Goal: Obtain resource: Obtain resource

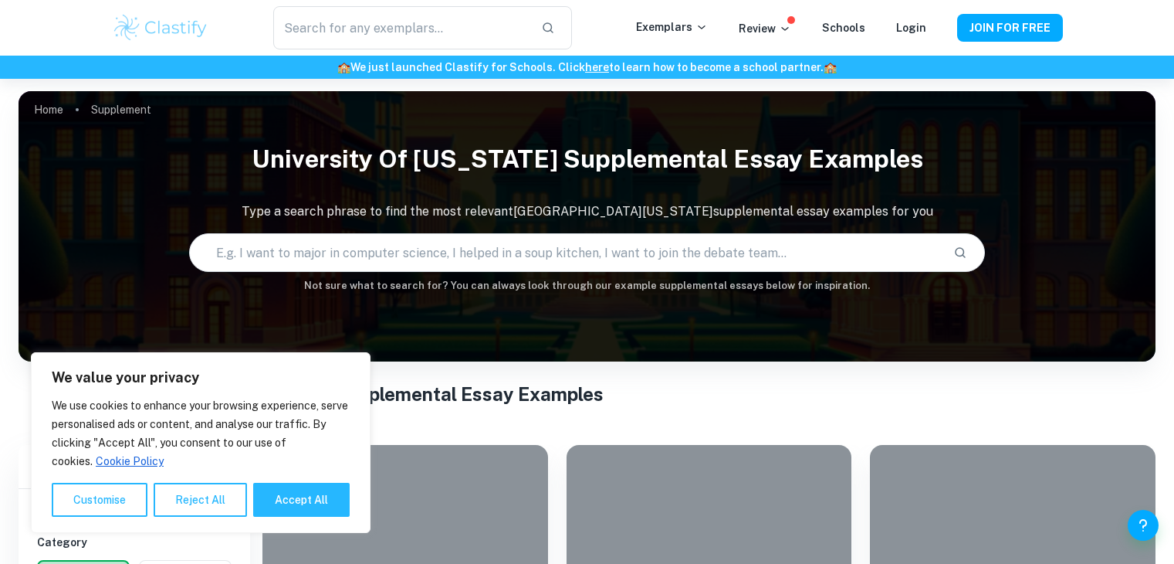
click at [111, 386] on p "We value your privacy" at bounding box center [201, 377] width 298 height 19
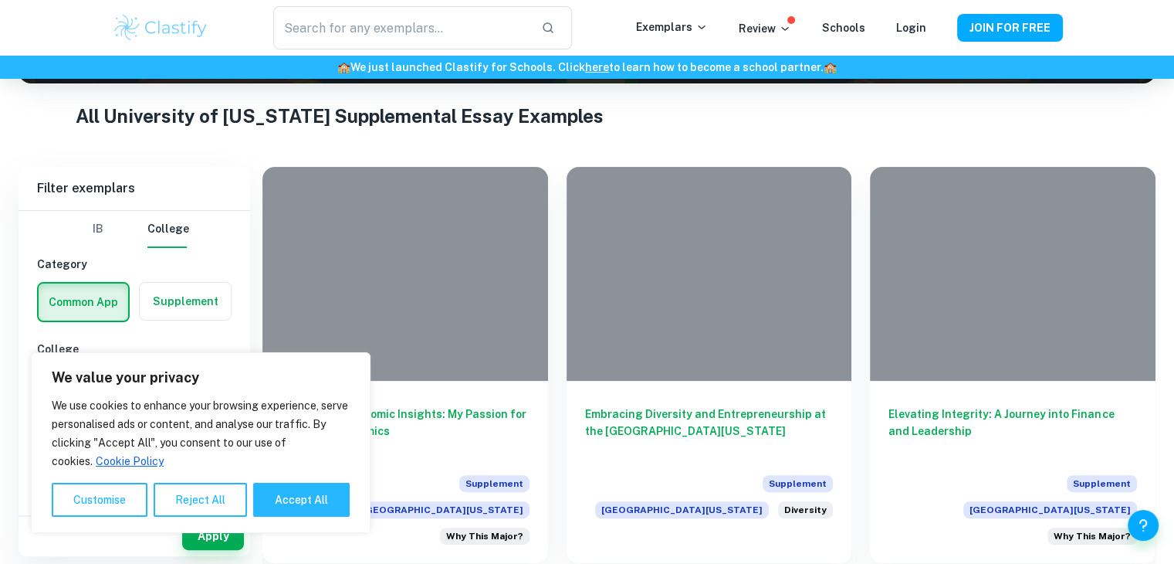
click at [298, 496] on button "Accept All" at bounding box center [301, 500] width 97 height 34
checkbox input "true"
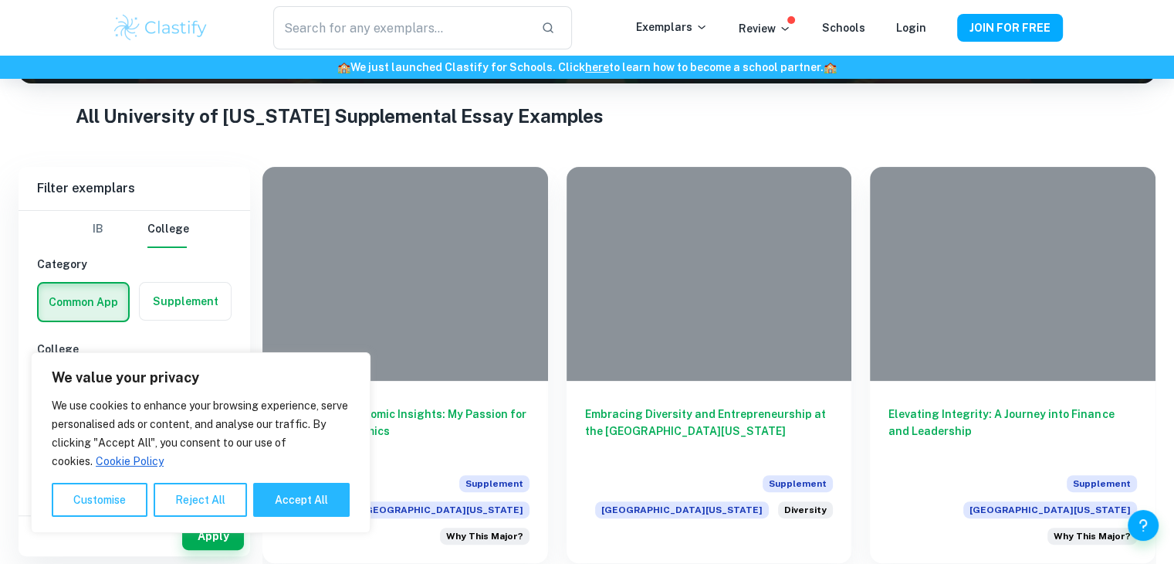
checkbox input "true"
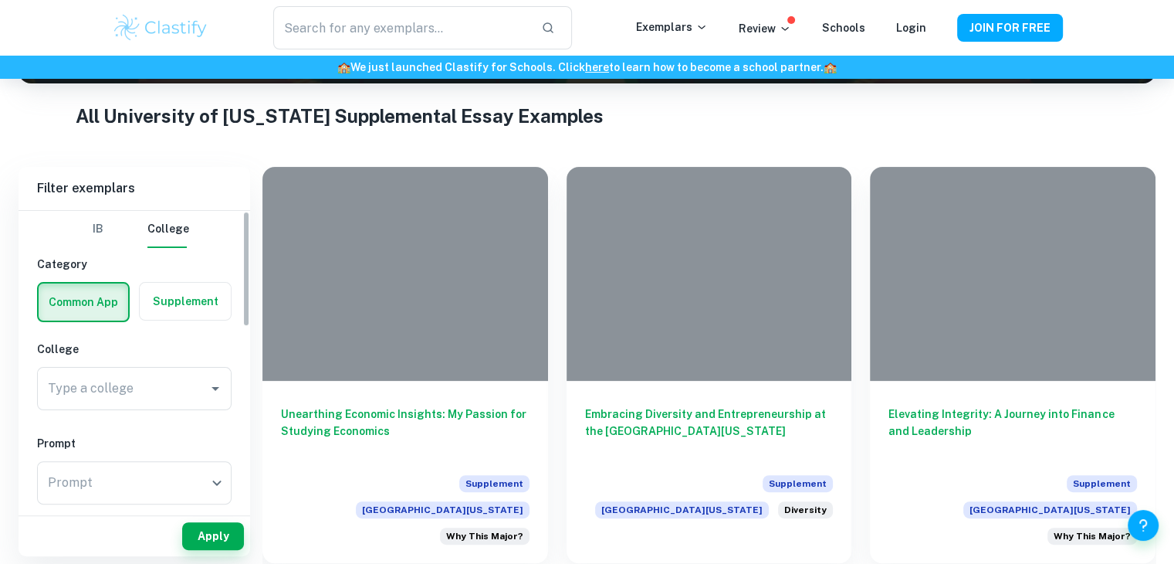
click at [113, 398] on input "Type a college" at bounding box center [112, 388] width 137 height 29
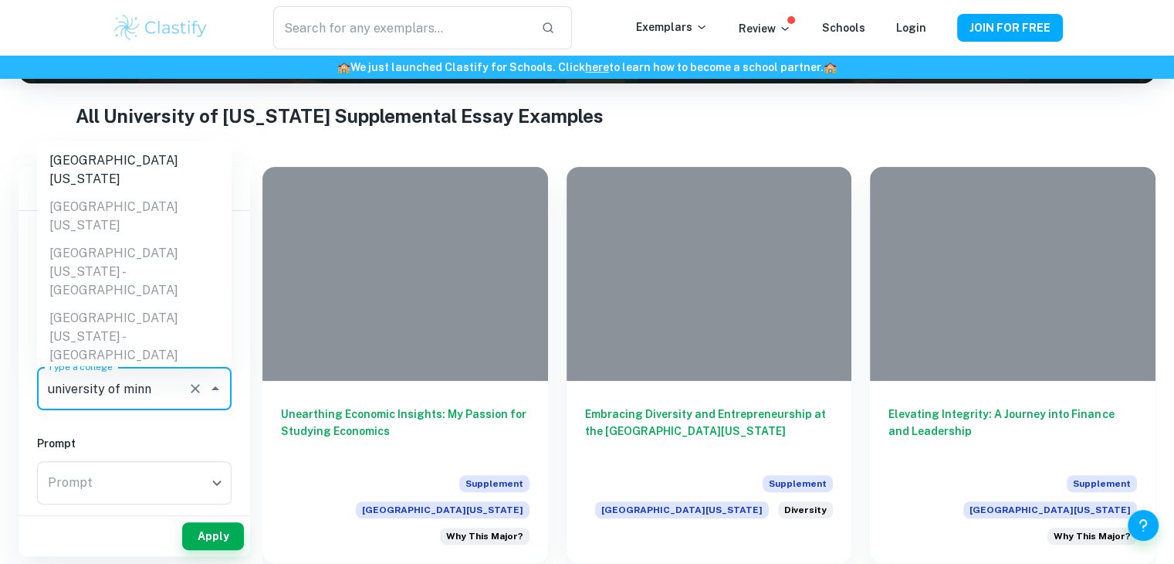
click at [130, 164] on li "[GEOGRAPHIC_DATA][US_STATE]" at bounding box center [134, 170] width 195 height 46
type input "university of minn"
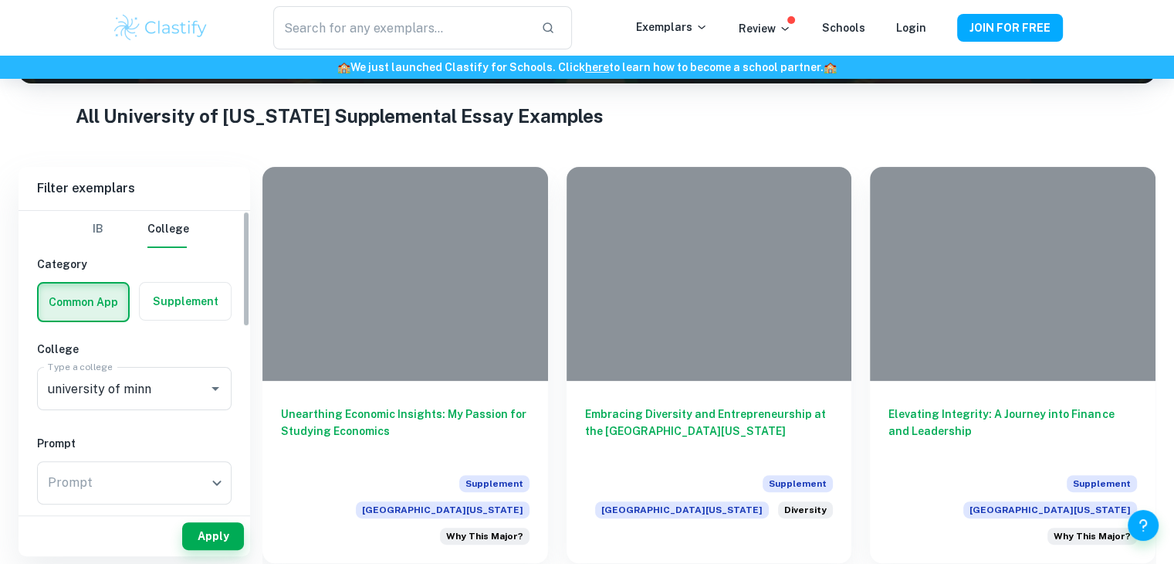
click at [176, 364] on body "We value your privacy We use cookies to enhance your browsing experience, serve…" at bounding box center [587, 83] width 1174 height 564
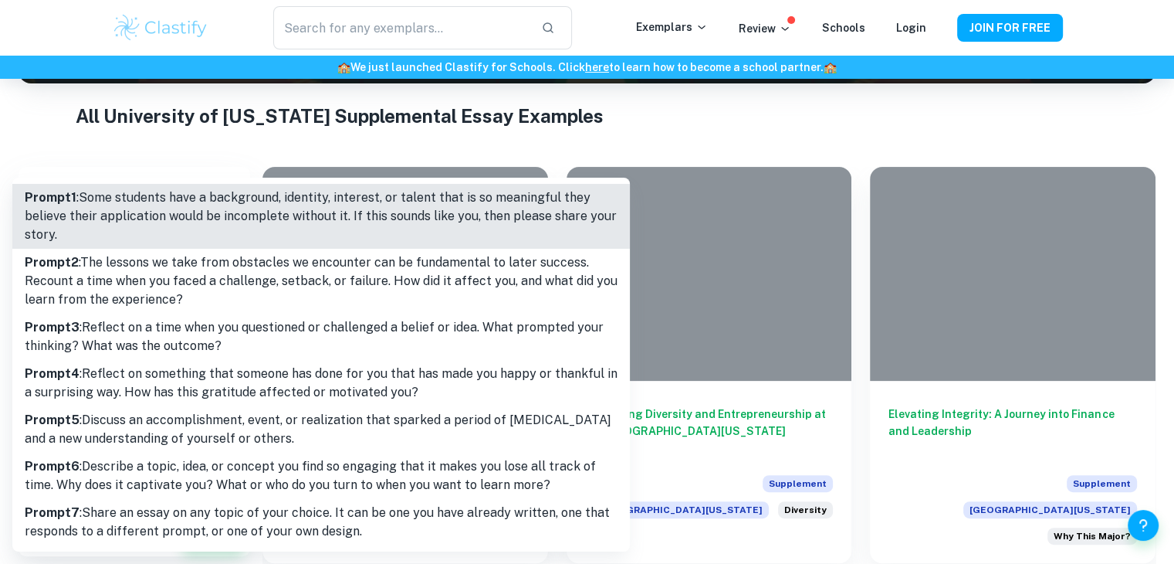
click at [178, 168] on div at bounding box center [587, 282] width 1174 height 564
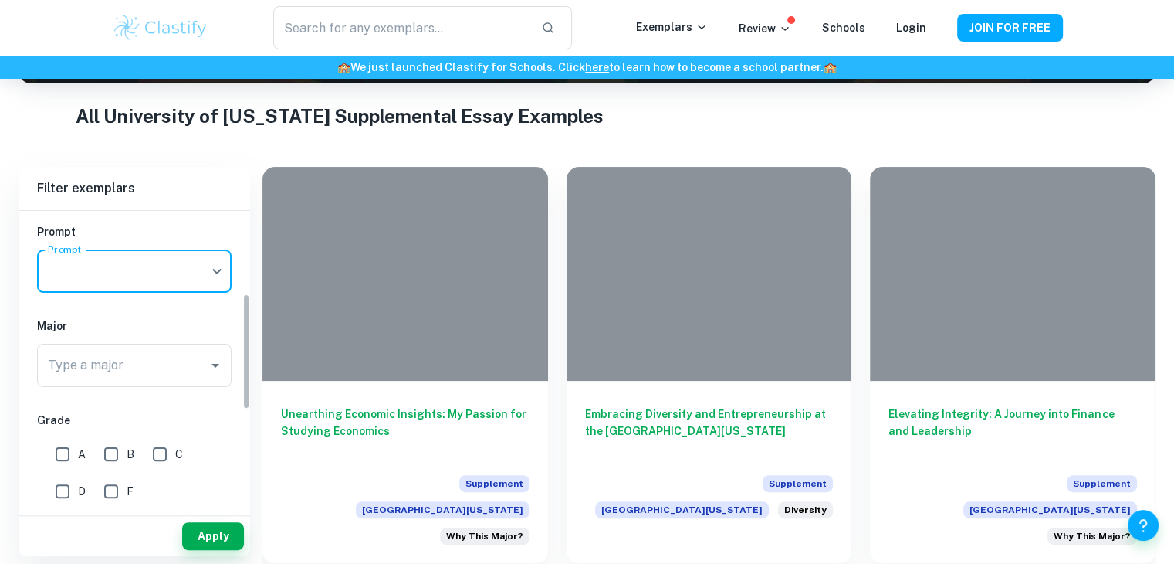
scroll to position [213, 0]
click at [59, 366] on div "Type a major Type a major" at bounding box center [134, 363] width 195 height 43
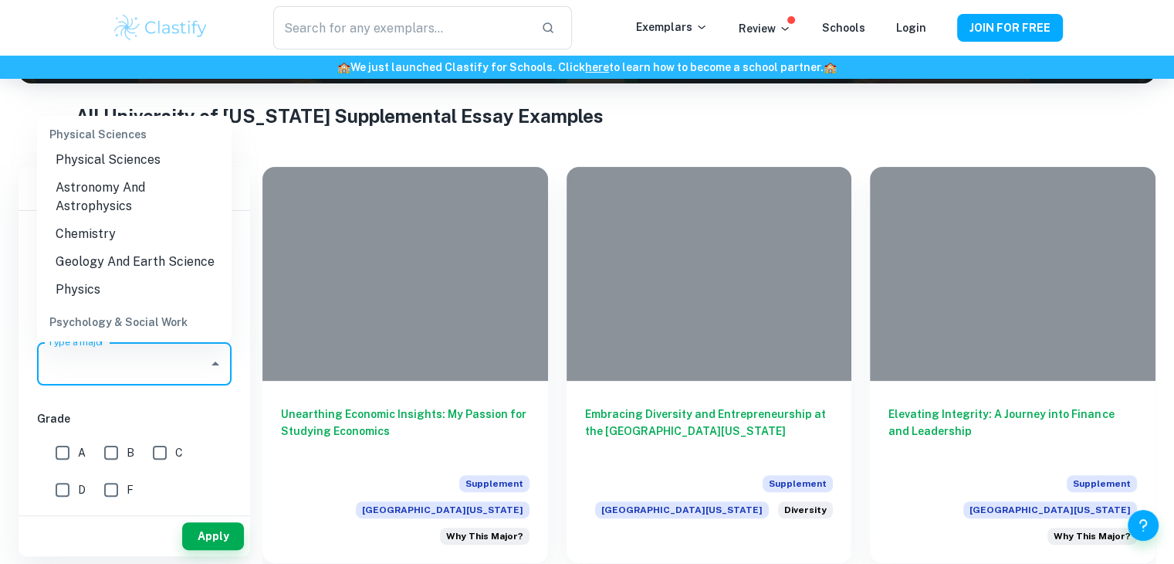
scroll to position [2061, 0]
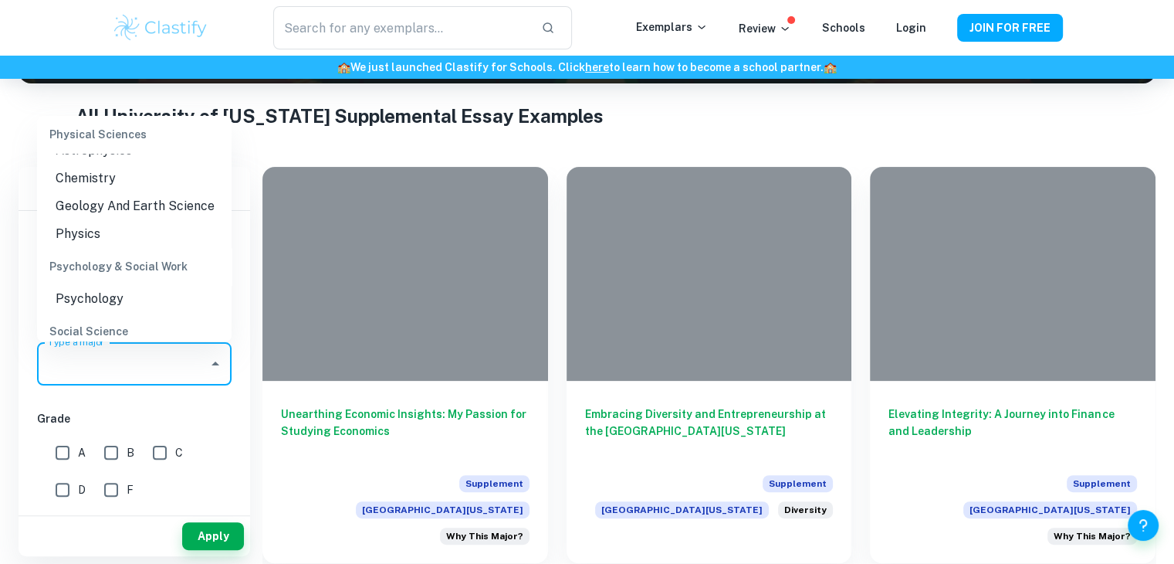
click at [201, 405] on div "IB College Category Common App Supplement College Type a college university of …" at bounding box center [135, 379] width 232 height 763
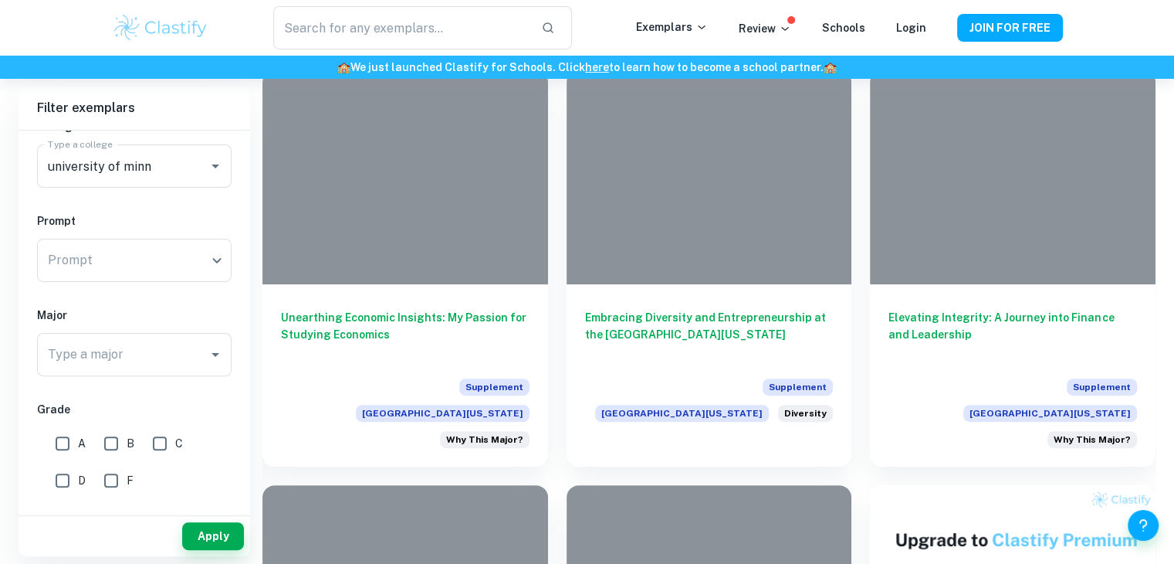
scroll to position [0, 0]
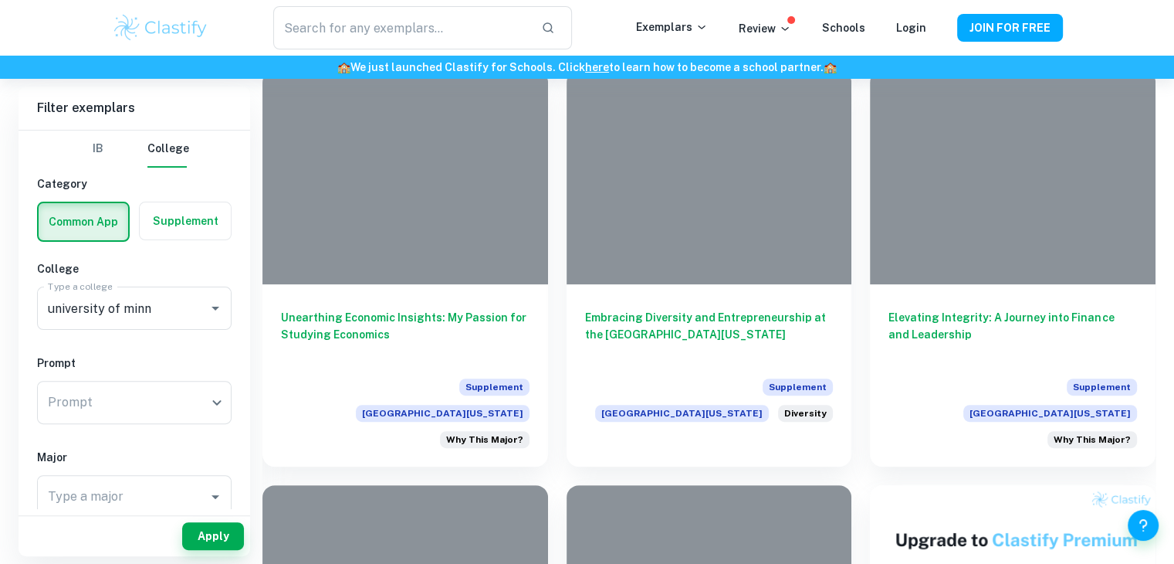
click at [179, 223] on label "button" at bounding box center [185, 220] width 91 height 37
click at [0, 0] on input "radio" at bounding box center [0, 0] width 0 height 0
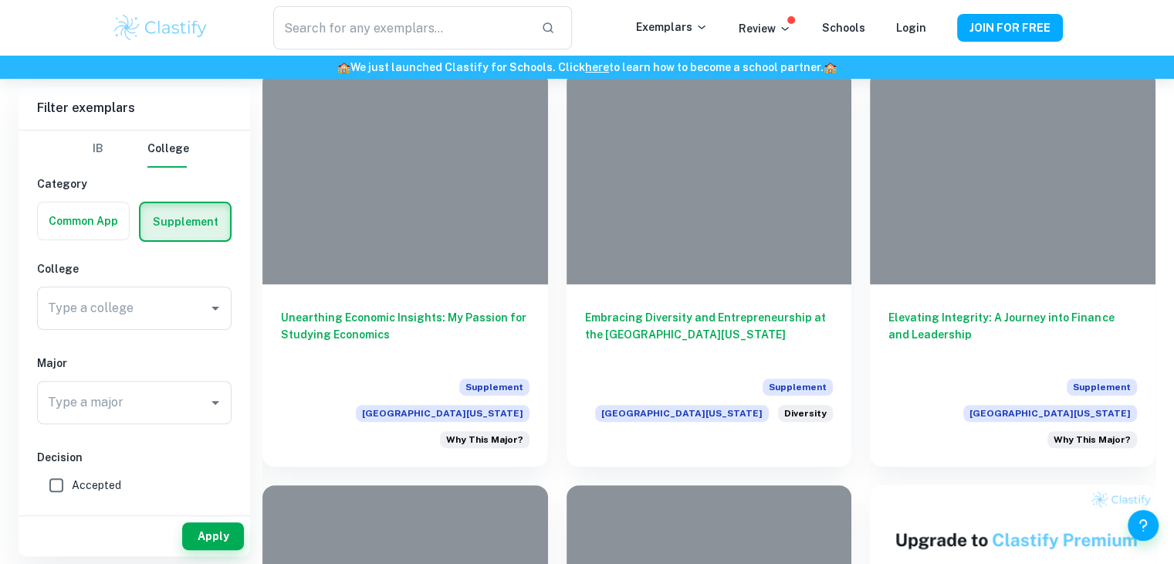
click at [69, 305] on div "Type a college Type a college" at bounding box center [134, 307] width 195 height 43
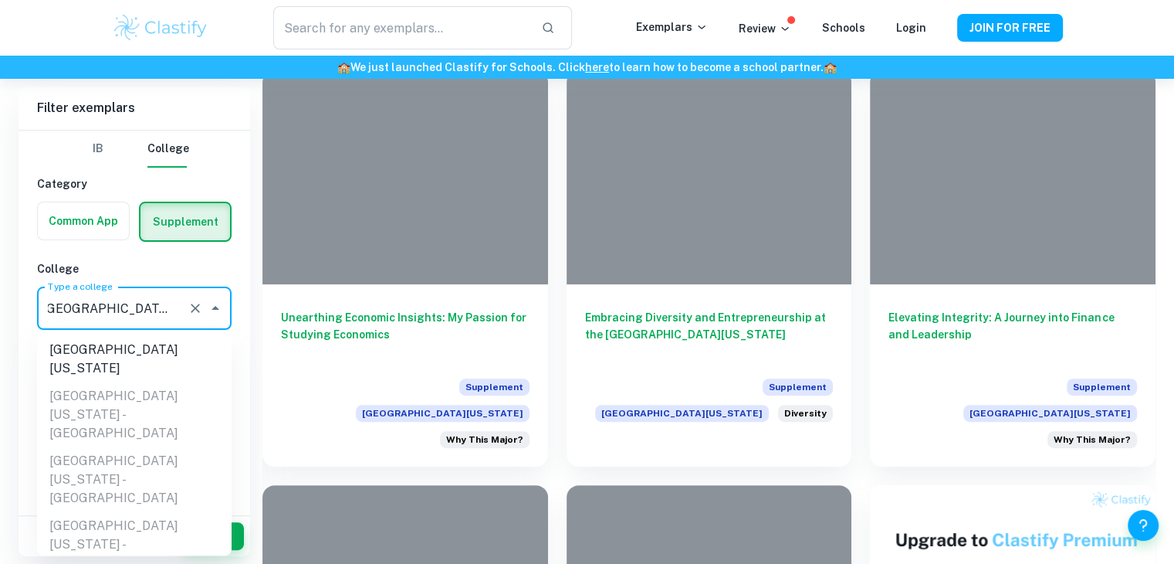
scroll to position [0, 2]
click at [56, 350] on li "[GEOGRAPHIC_DATA][US_STATE]" at bounding box center [134, 359] width 195 height 46
type input "[GEOGRAPHIC_DATA][US_STATE]"
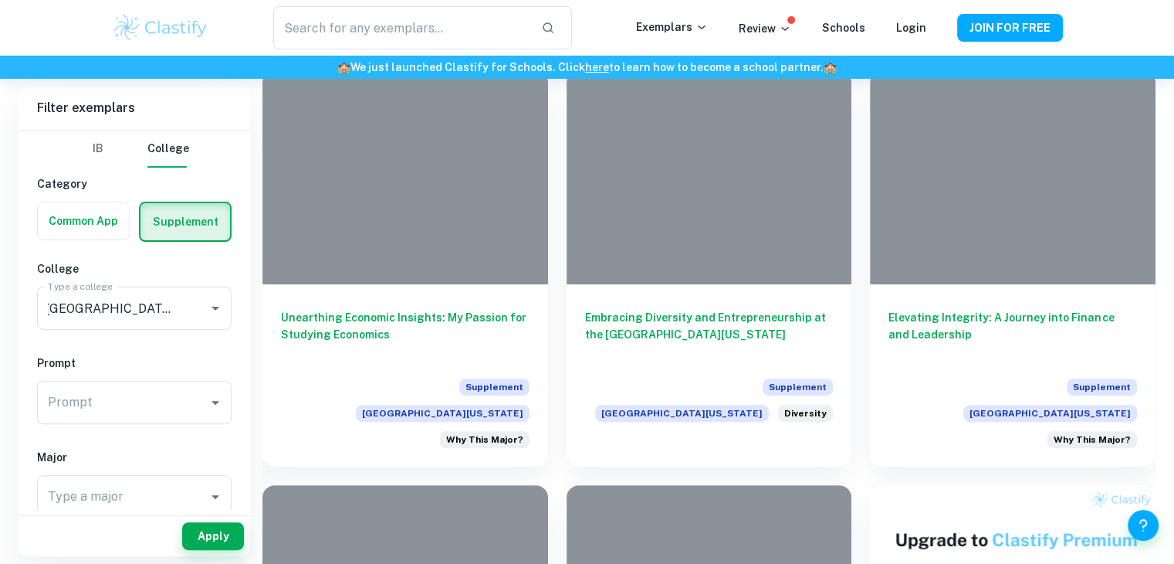
scroll to position [0, 0]
click at [64, 401] on div "Prompt Prompt" at bounding box center [134, 402] width 195 height 43
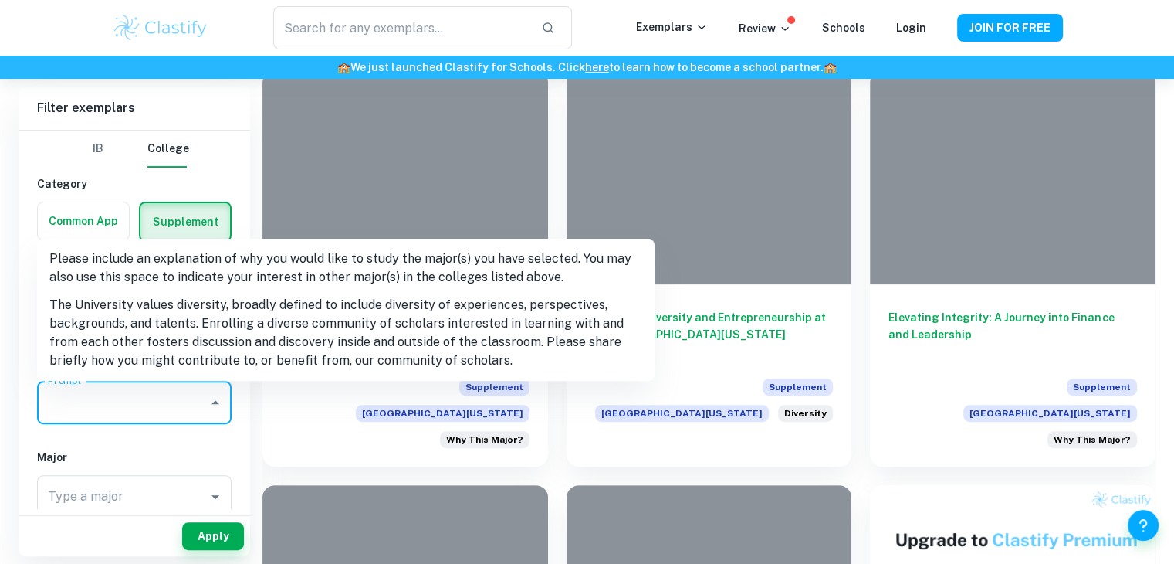
click at [442, 263] on li "Please include an explanation of why you would like to study the major(s) you h…" at bounding box center [346, 268] width 618 height 46
type input "Please include an explanation of why you would like to study the major(s) you h…"
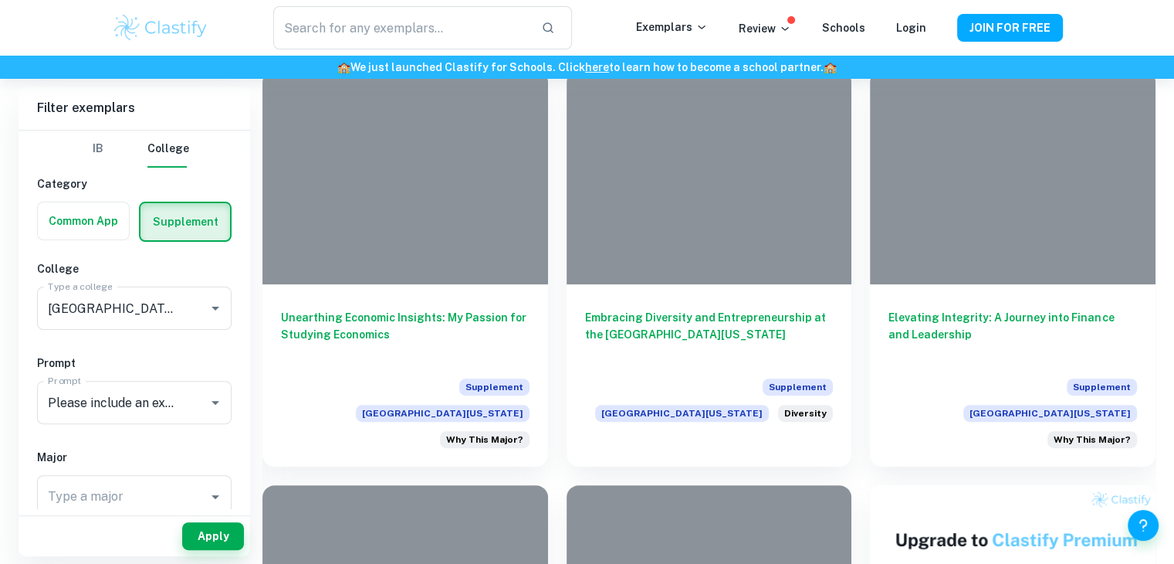
click at [174, 501] on input "Type a major" at bounding box center [123, 496] width 158 height 29
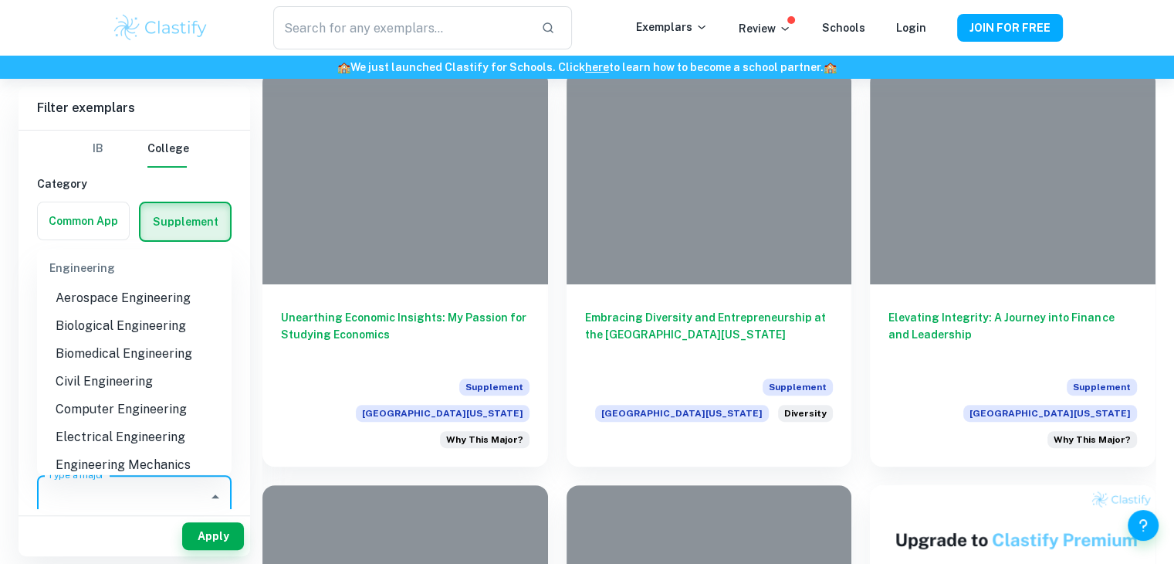
scroll to position [1064, 0]
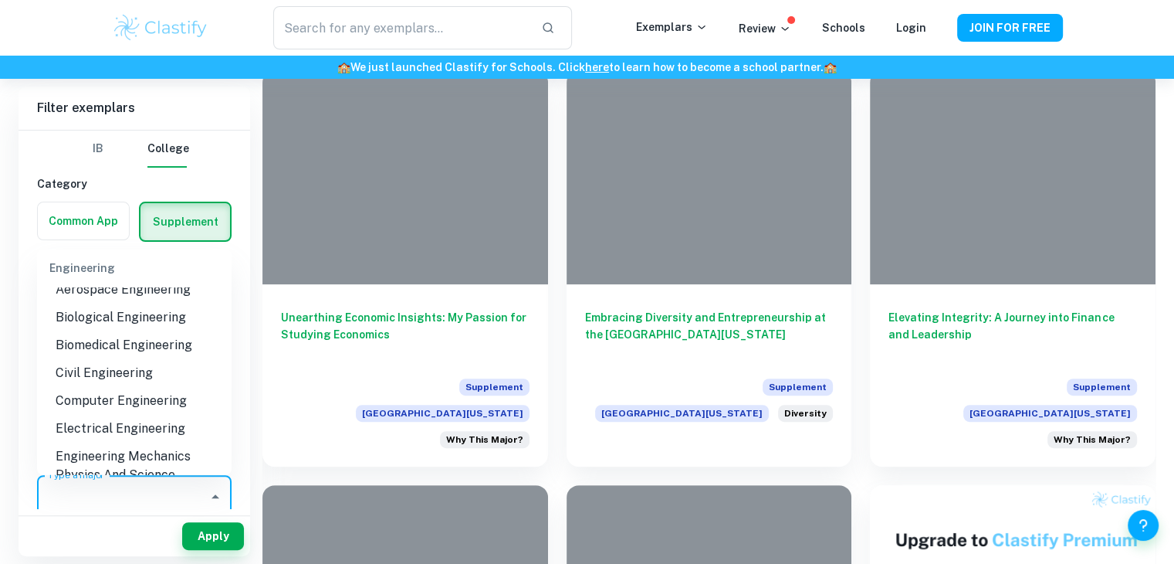
click at [198, 398] on li "Computer Engineering" at bounding box center [134, 401] width 195 height 28
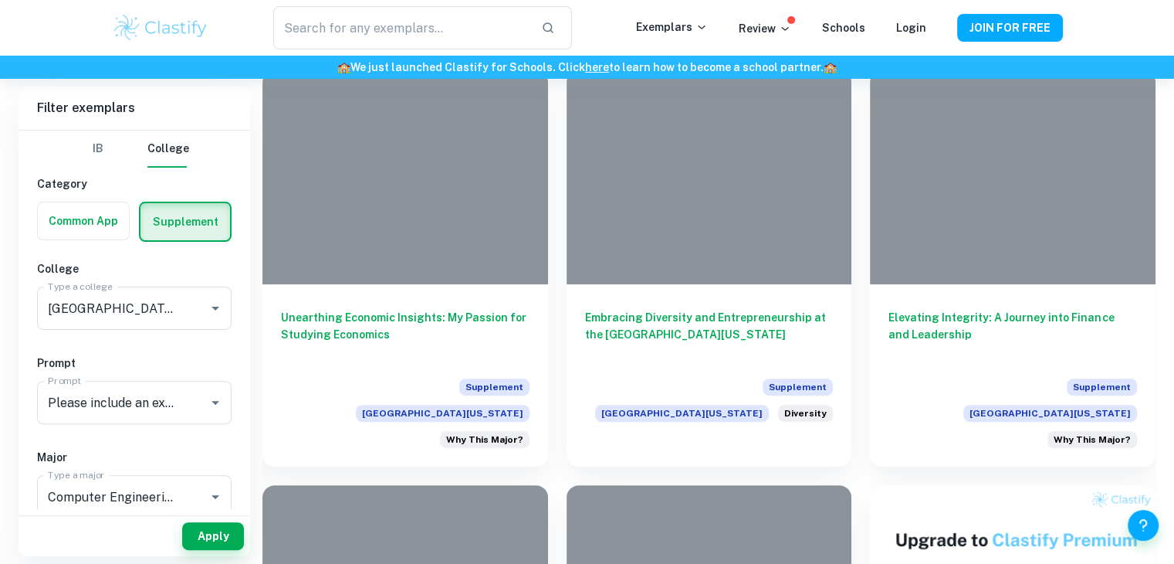
click at [235, 531] on button "Apply" at bounding box center [213, 536] width 62 height 28
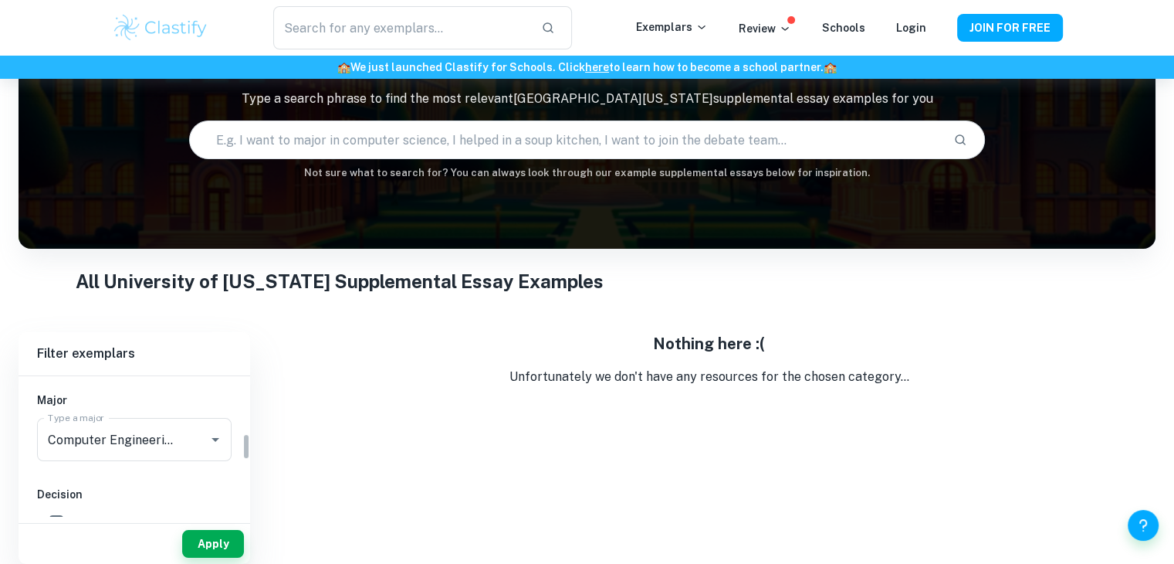
scroll to position [306, 0]
click at [161, 437] on input "Computer Engineering" at bounding box center [112, 436] width 137 height 29
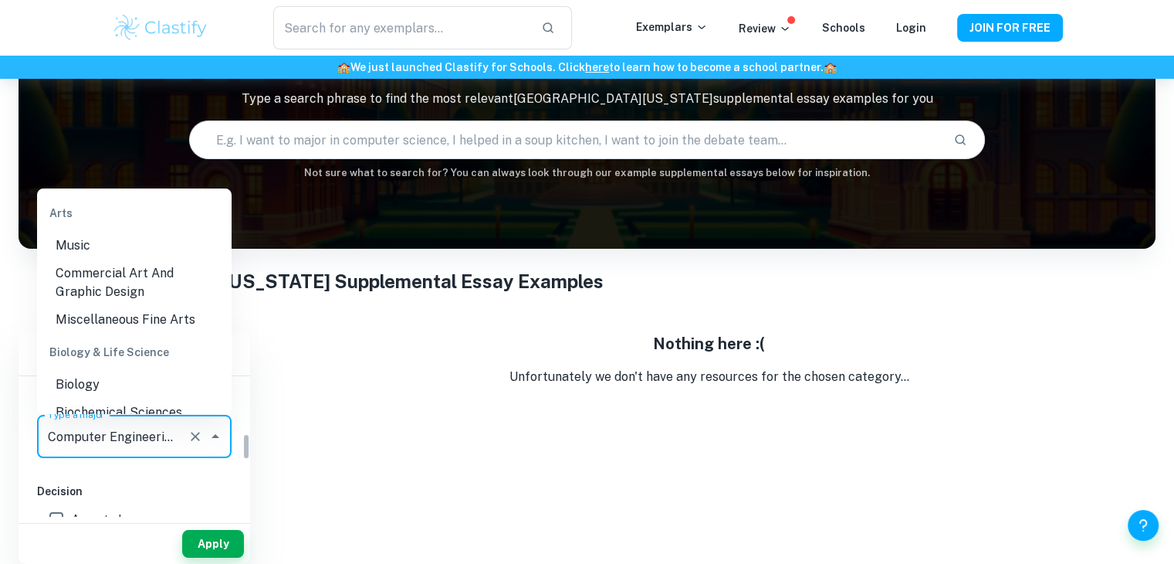
scroll to position [1004, 0]
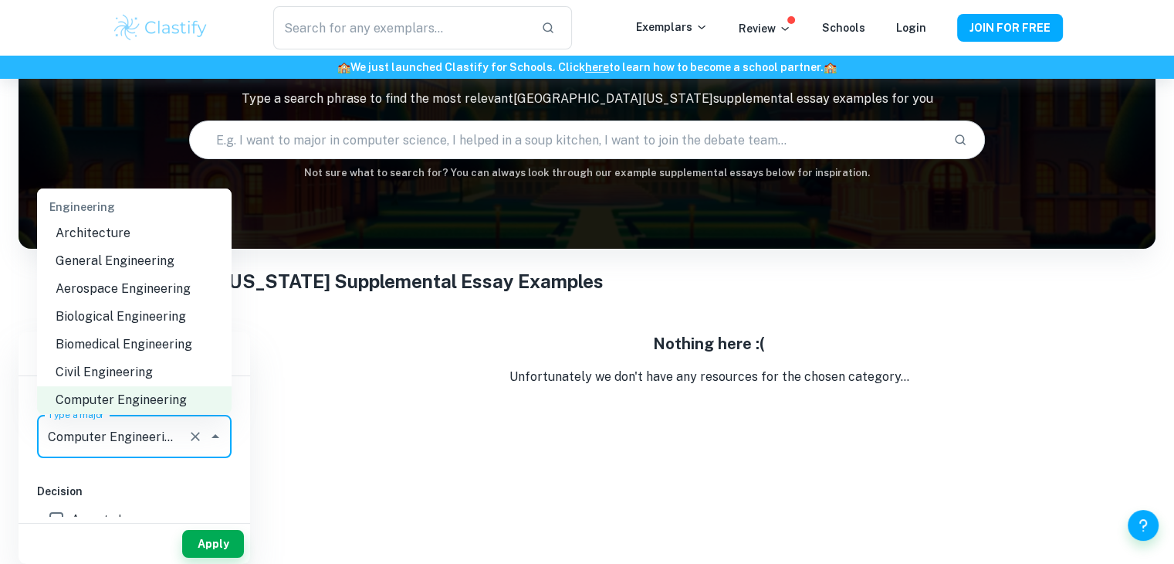
click at [178, 346] on li "Biomedical Engineering" at bounding box center [134, 344] width 195 height 28
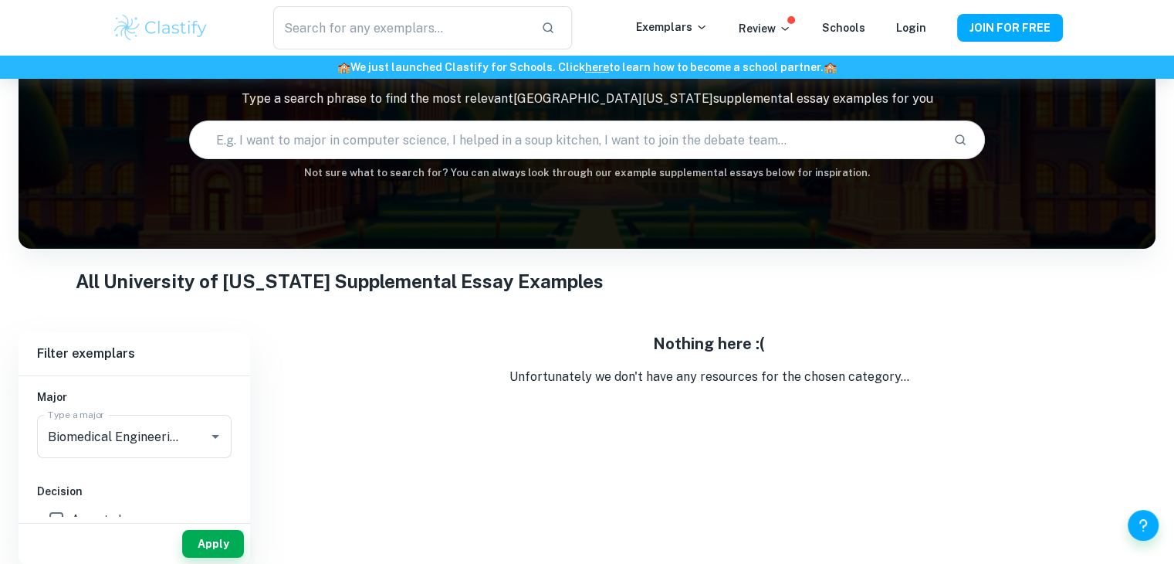
click at [218, 537] on button "Apply" at bounding box center [213, 544] width 62 height 28
click at [207, 432] on icon "Open" at bounding box center [215, 436] width 19 height 19
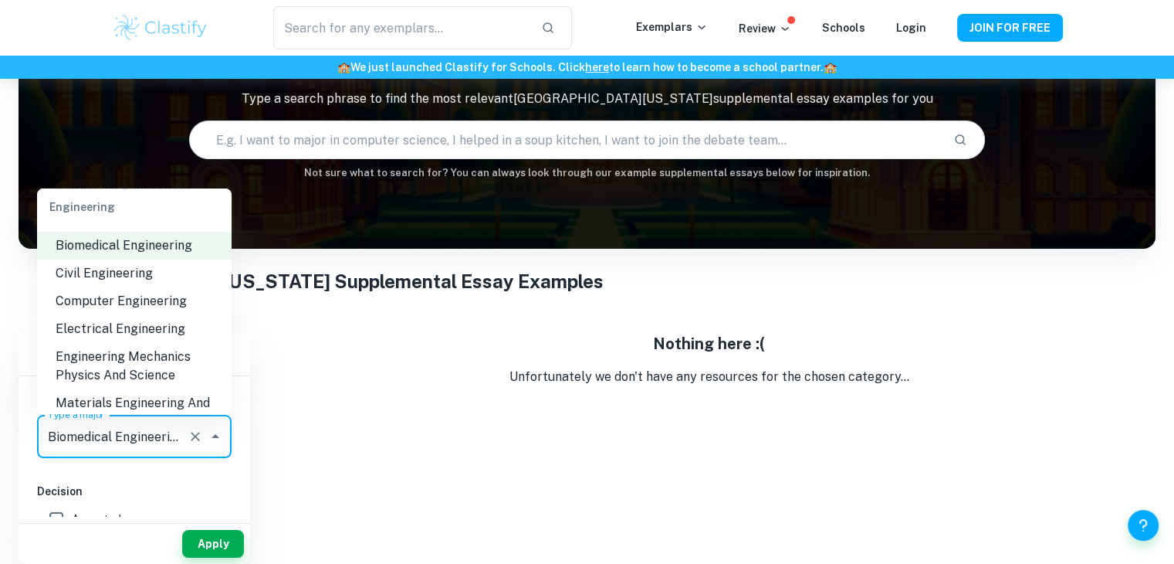
scroll to position [1103, 0]
click at [189, 334] on li "Electrical Engineering" at bounding box center [134, 328] width 195 height 28
type input "Electrical Engineering"
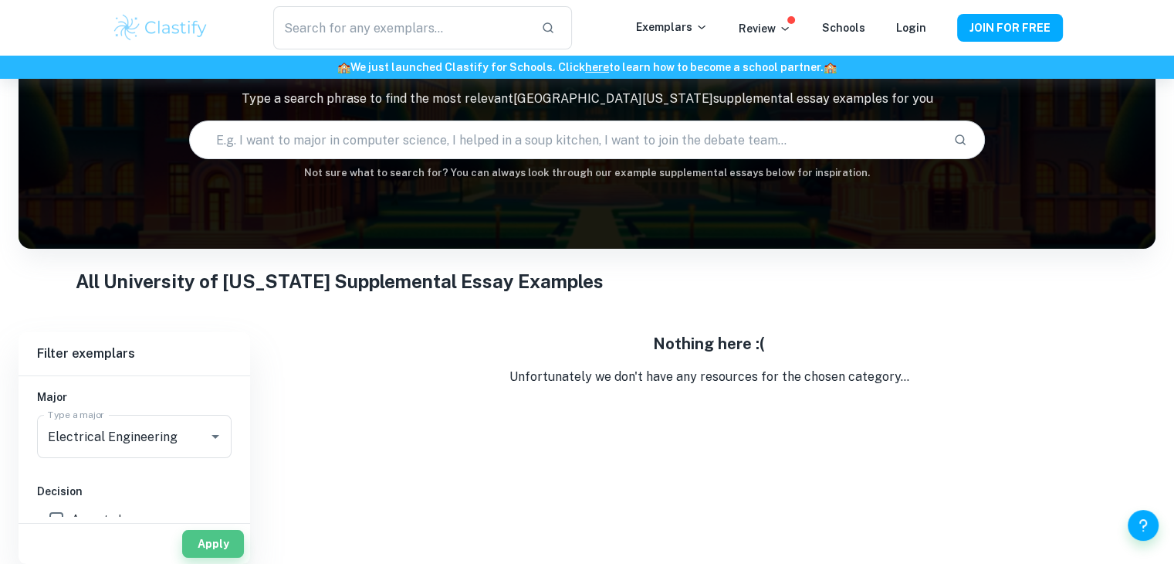
click at [225, 553] on button "Apply" at bounding box center [213, 544] width 62 height 28
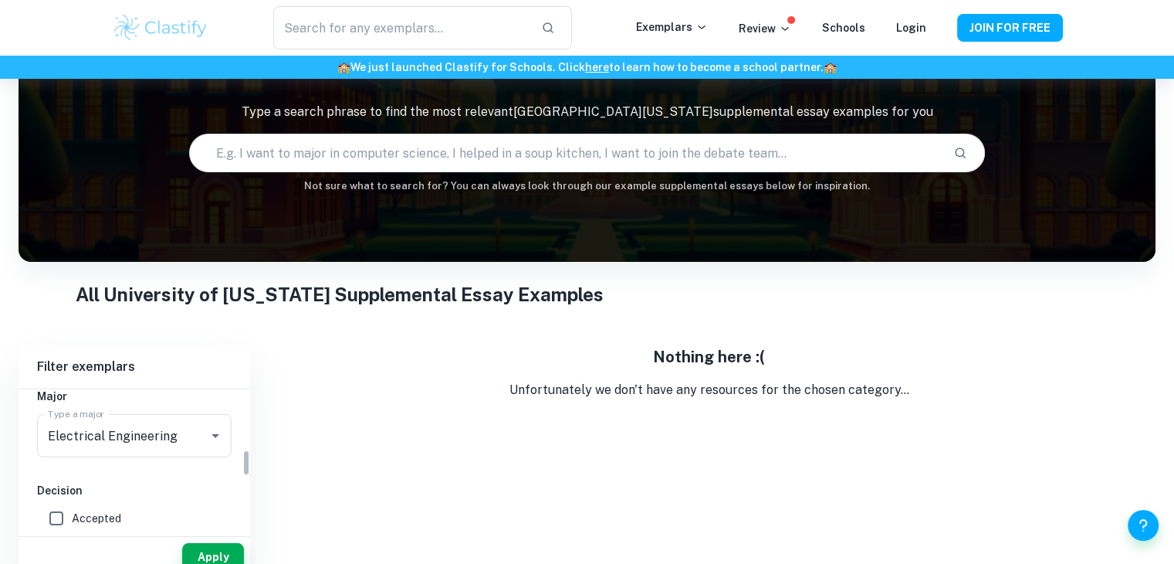
scroll to position [314, 0]
click at [181, 446] on input "Electrical Engineering" at bounding box center [112, 440] width 137 height 29
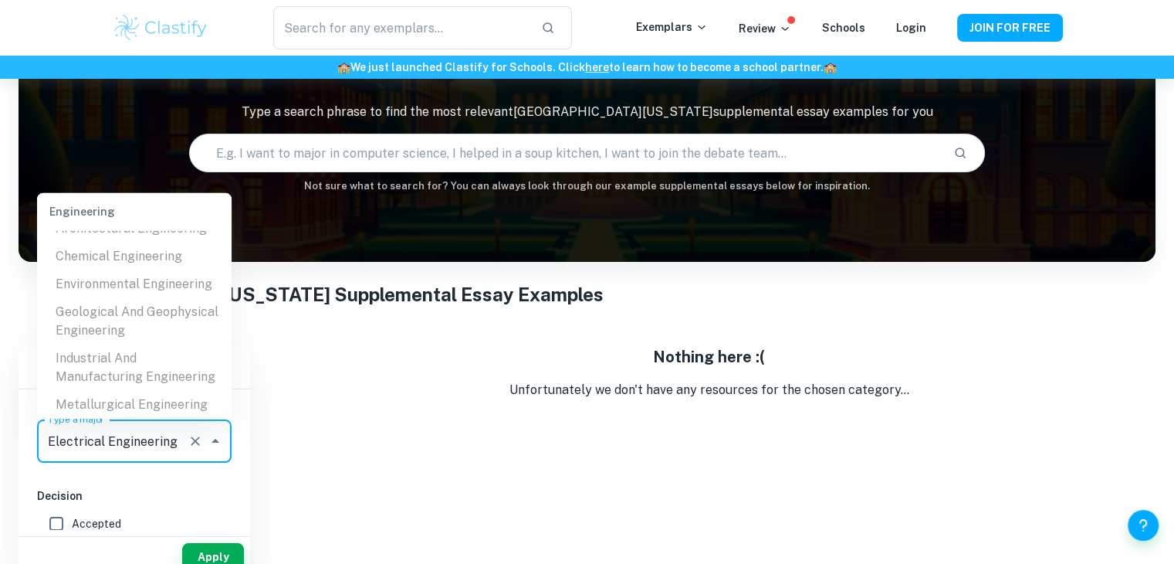
scroll to position [4280, 0]
click at [172, 360] on ul "Architectural Engineering Chemical Engineering Environmental Engineering Geolog…" at bounding box center [134, 551] width 195 height 667
click at [183, 352] on ul "Architectural Engineering Chemical Engineering Environmental Engineering Geolog…" at bounding box center [134, 551] width 195 height 667
click at [179, 346] on ul "Architectural Engineering Chemical Engineering Environmental Engineering Geolog…" at bounding box center [134, 551] width 195 height 667
click at [174, 342] on ul "Architectural Engineering Chemical Engineering Environmental Engineering Geolog…" at bounding box center [134, 551] width 195 height 667
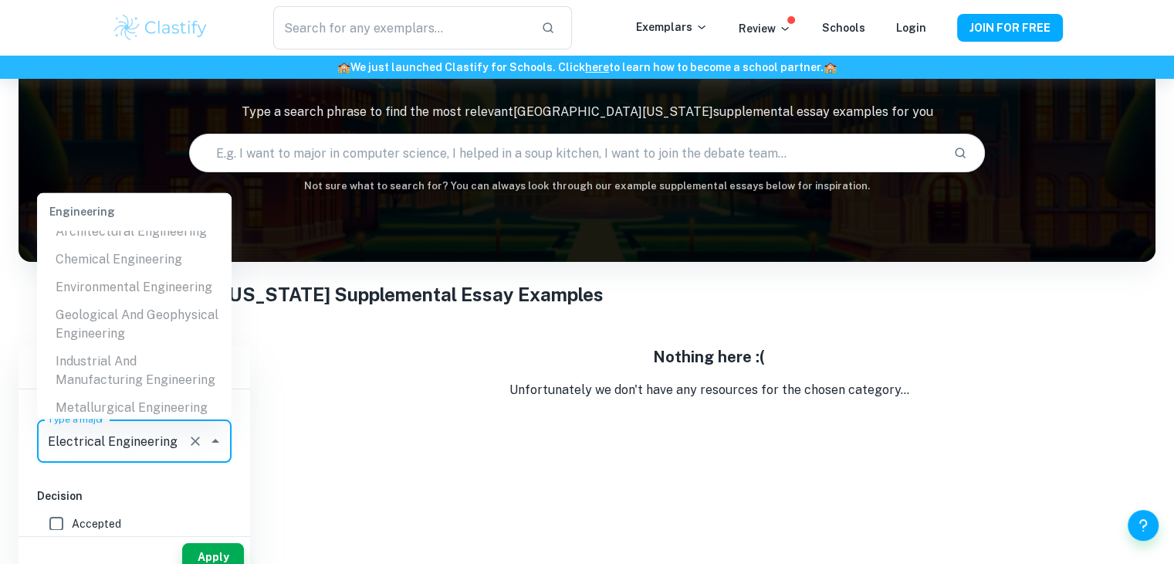
click at [124, 132] on div "University of [US_STATE] Supplemental Essay Examples Type a search phrase to fi…" at bounding box center [587, 114] width 1137 height 159
